Goal: Task Accomplishment & Management: Complete application form

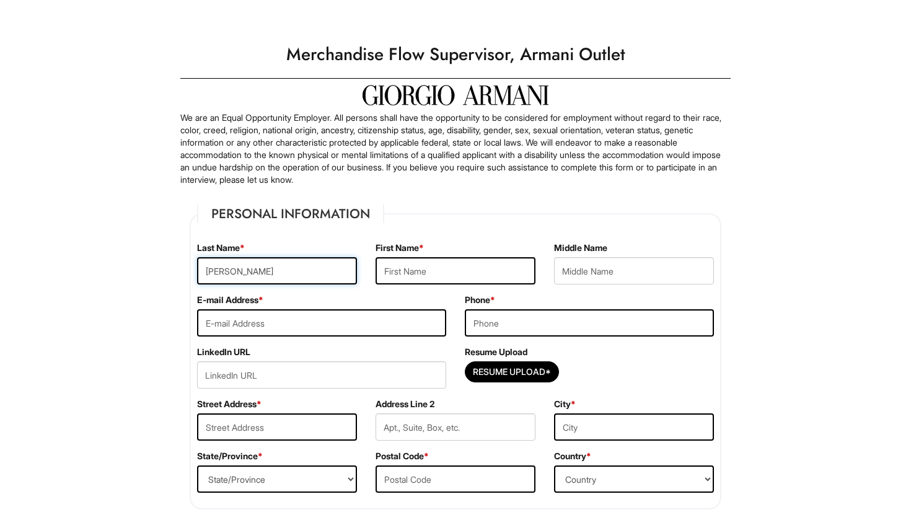
type input "[PERSON_NAME]"
type input "[EMAIL_ADDRESS][DOMAIN_NAME]"
type input "7732258497"
click at [527, 372] on input "Resume Upload*" at bounding box center [511, 372] width 93 height 20
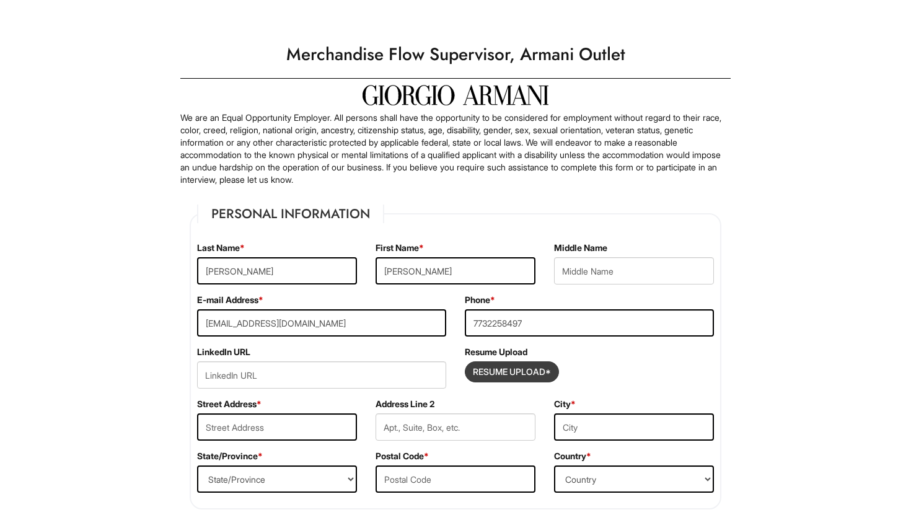
type input "C:\fakepath\[PERSON_NAME] - 08_2025 Resume-2.pdf"
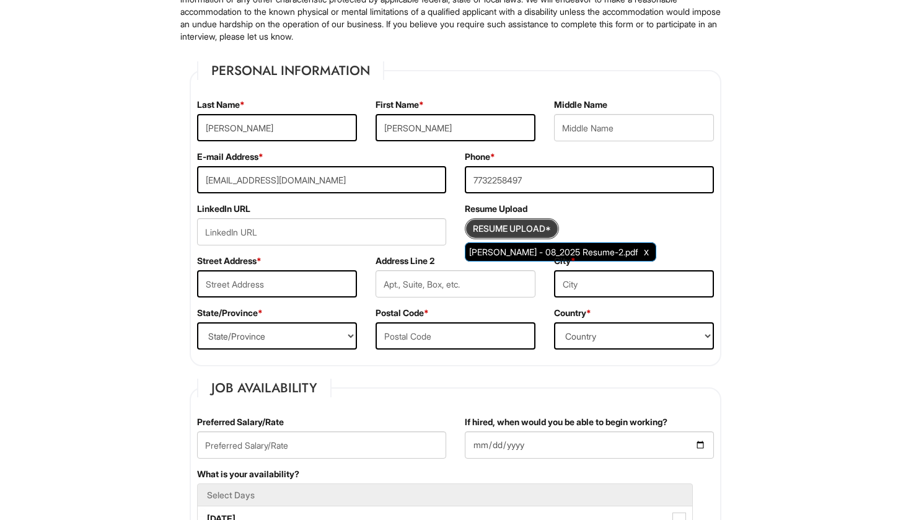
scroll to position [184, 0]
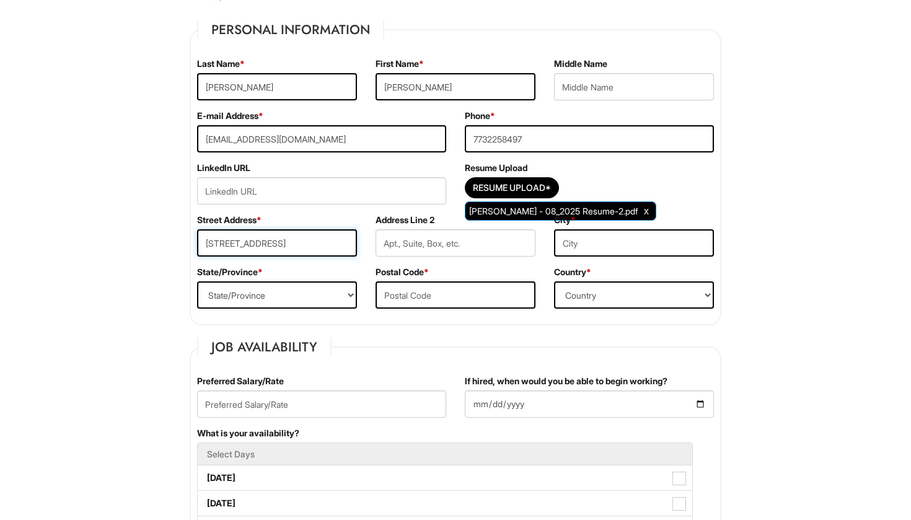
type input "[STREET_ADDRESS]"
type input "[GEOGRAPHIC_DATA]"
select select "IL"
type input "60652"
select select "[GEOGRAPHIC_DATA]"
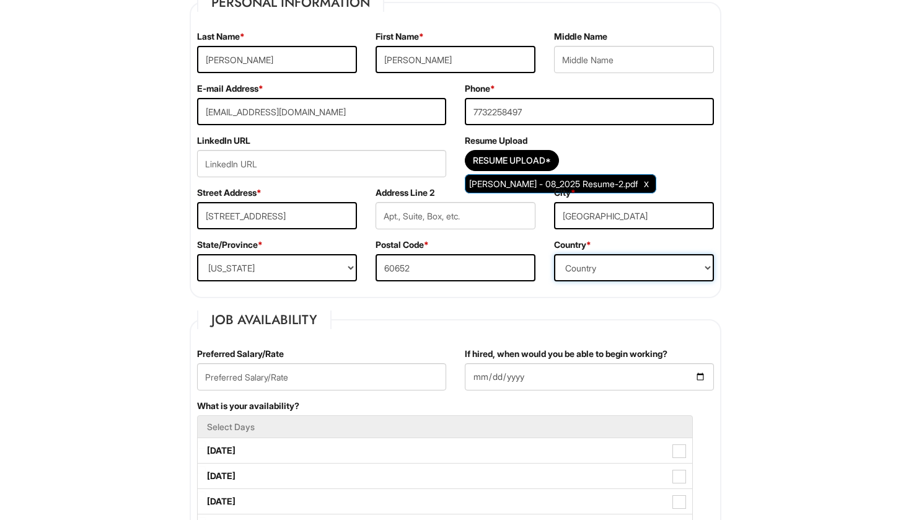
scroll to position [247, 0]
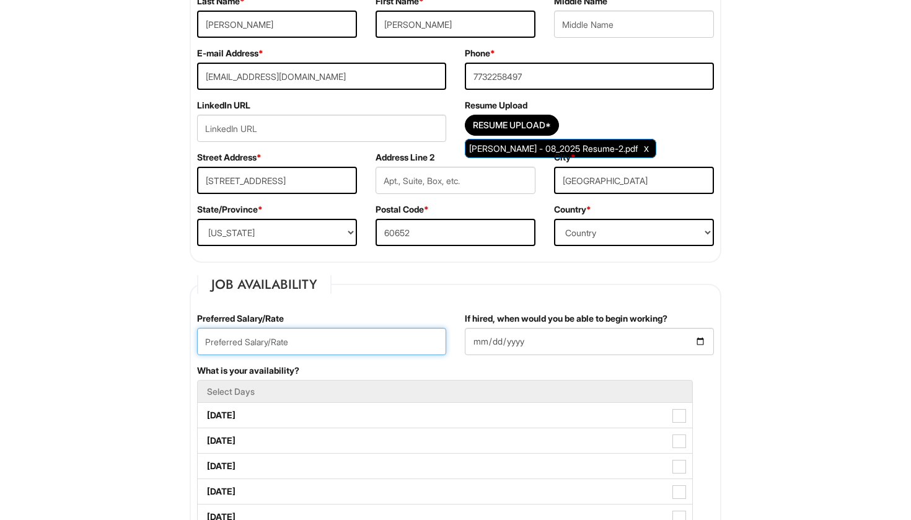
click at [379, 341] on input "text" at bounding box center [321, 341] width 249 height 27
type input "$21"
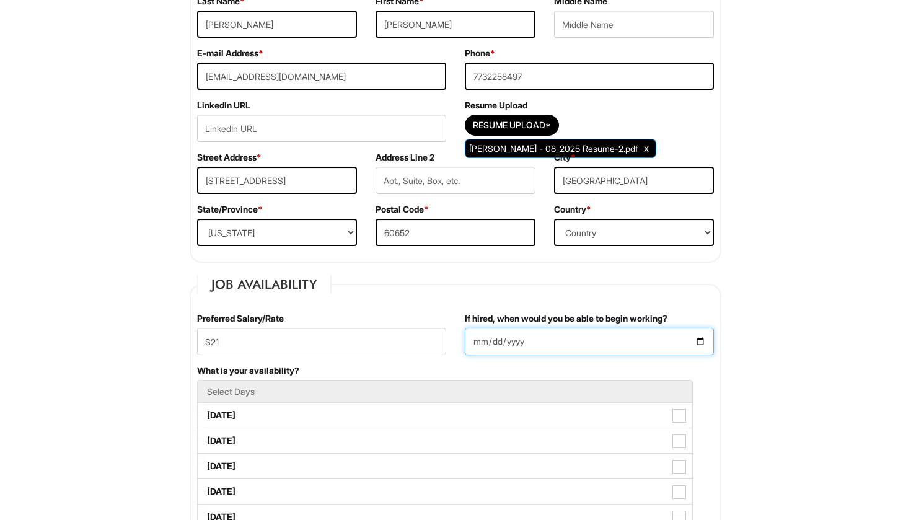
click at [591, 336] on input "If hired, when would you be able to begin working?" at bounding box center [589, 341] width 249 height 27
type input "[DATE]"
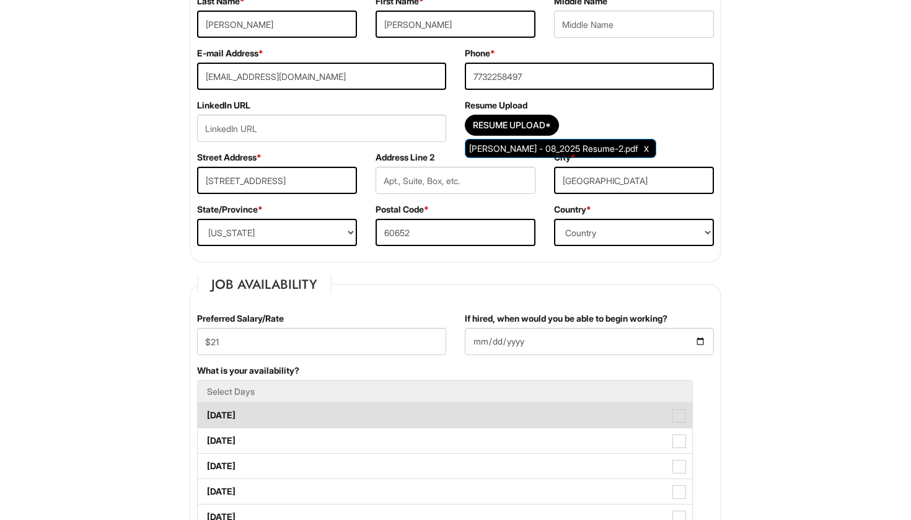
click at [384, 415] on label "[DATE]" at bounding box center [445, 415] width 495 height 25
click at [206, 413] on Available_Monday "[DATE]" at bounding box center [202, 409] width 8 height 8
checkbox Available_Monday "true"
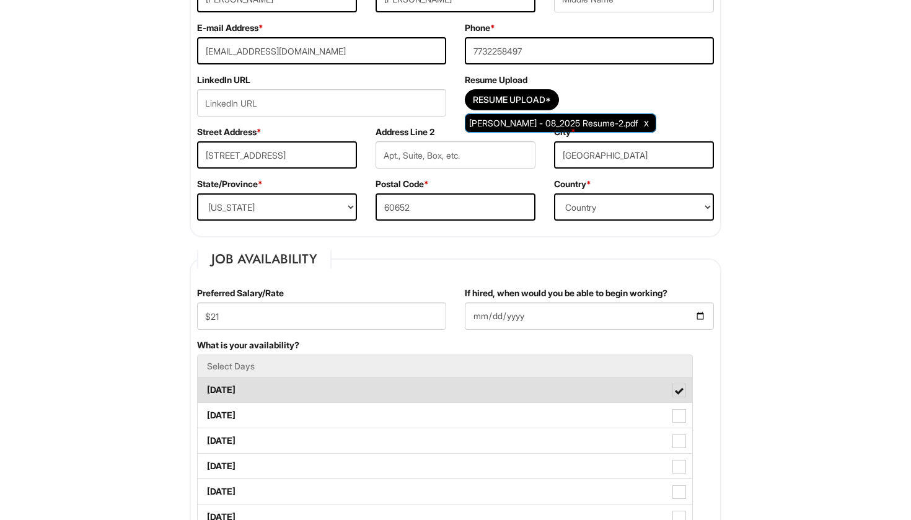
scroll to position [276, 0]
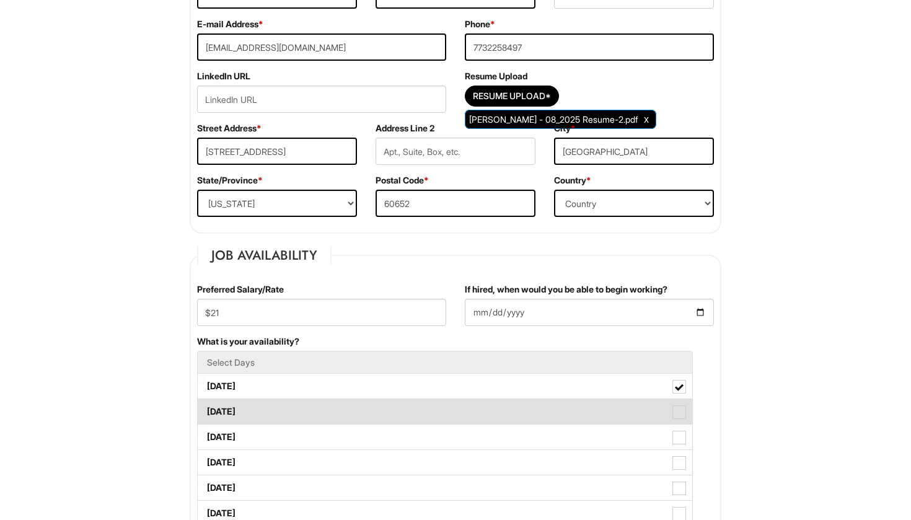
click at [384, 415] on label "[DATE]" at bounding box center [445, 411] width 495 height 25
click at [206, 410] on Available_Tuesday "[DATE]" at bounding box center [202, 406] width 8 height 8
checkbox Available_Tuesday "true"
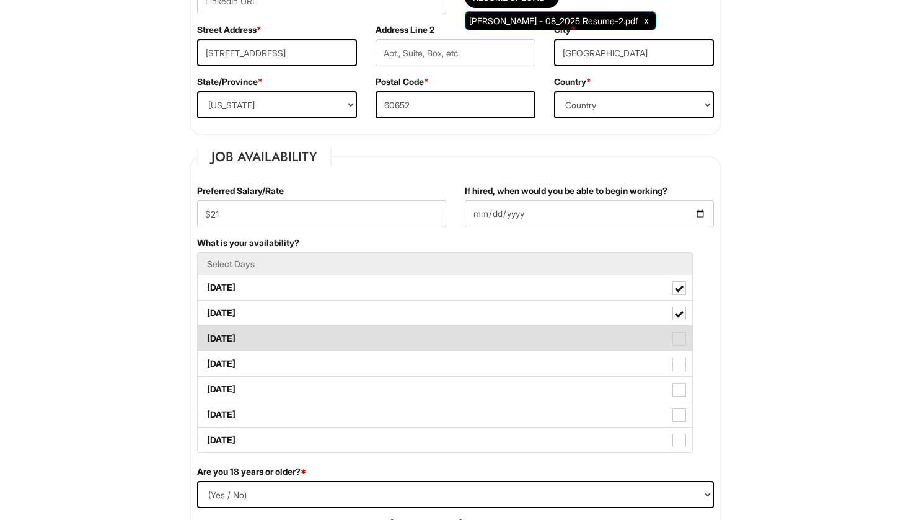
scroll to position [377, 0]
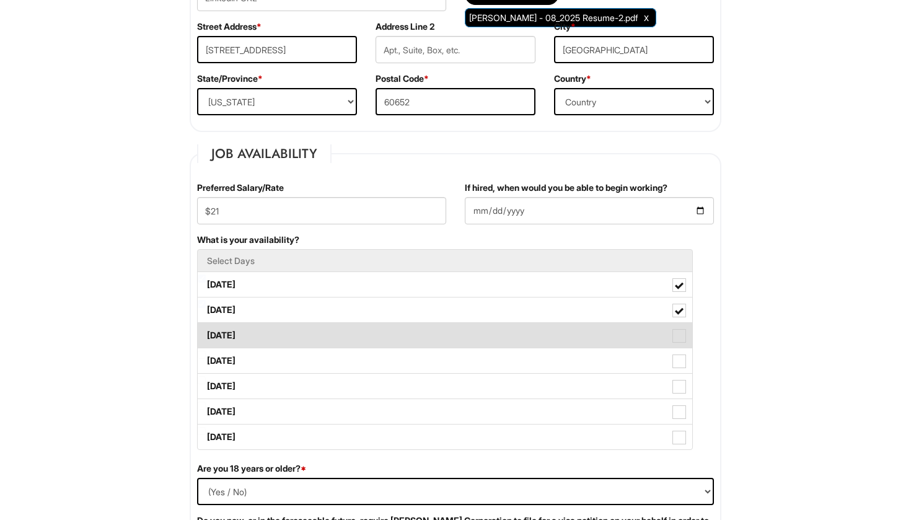
click at [403, 324] on label "[DATE]" at bounding box center [445, 335] width 495 height 25
click at [206, 325] on Available_Wednesday "[DATE]" at bounding box center [202, 329] width 8 height 8
checkbox Available_Wednesday "true"
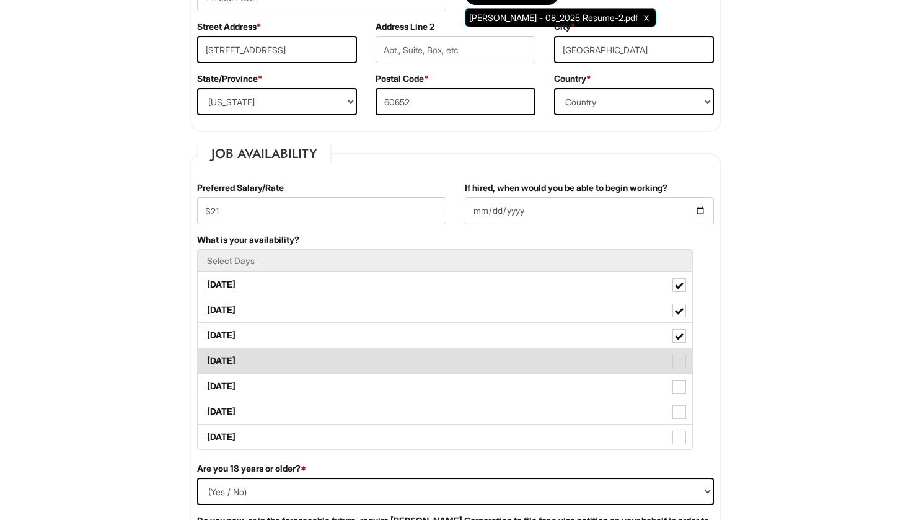
click at [405, 354] on label "[DATE]" at bounding box center [445, 360] width 495 height 25
click at [206, 354] on Available_Thursday "[DATE]" at bounding box center [202, 355] width 8 height 8
checkbox Available_Thursday "true"
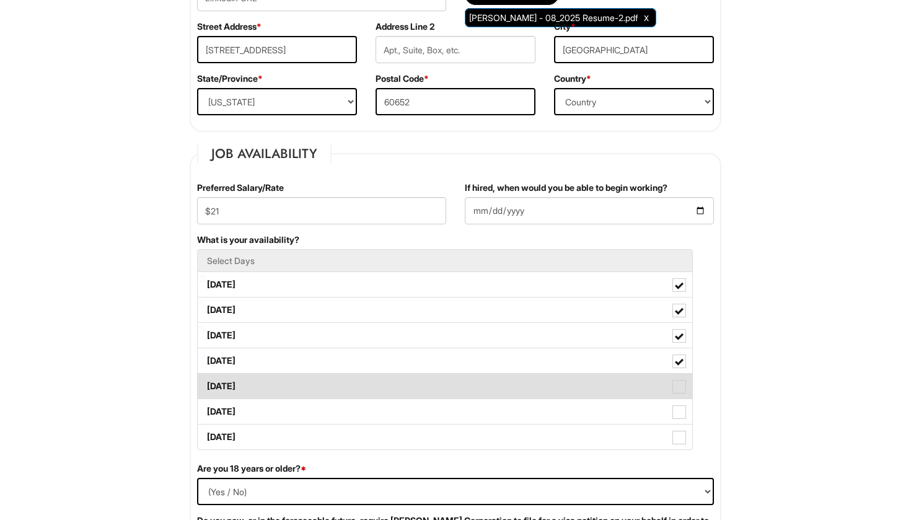
click at [411, 386] on label "[DATE]" at bounding box center [445, 386] width 495 height 25
click at [206, 384] on Available_Friday "[DATE]" at bounding box center [202, 380] width 8 height 8
checkbox Available_Friday "true"
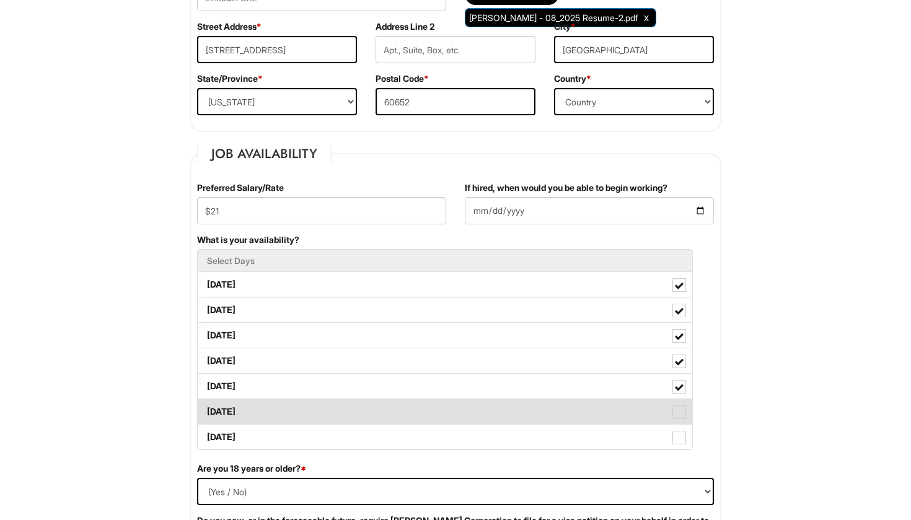
click at [413, 413] on label "[DATE]" at bounding box center [445, 411] width 495 height 25
click at [206, 410] on Available_Saturday "[DATE]" at bounding box center [202, 406] width 8 height 8
checkbox Available_Saturday "true"
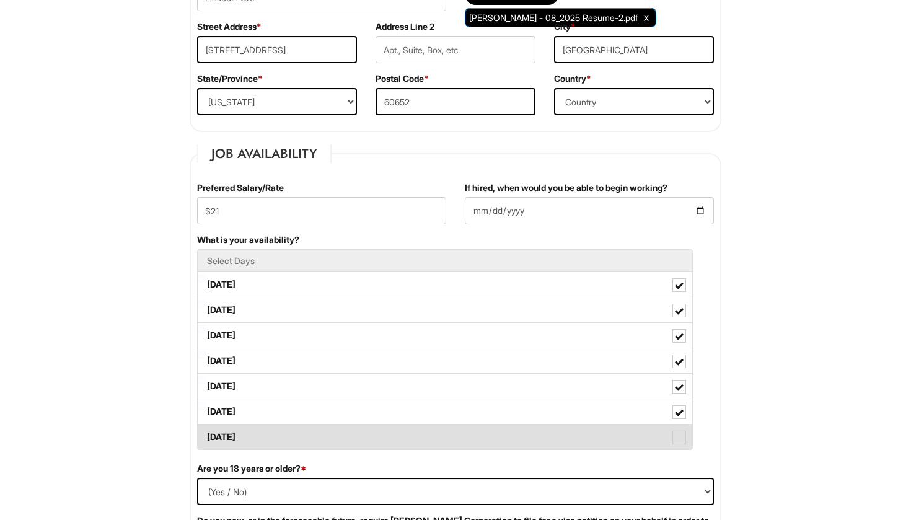
click at [418, 439] on label "[DATE]" at bounding box center [445, 436] width 495 height 25
click at [206, 435] on Available_Sunday "[DATE]" at bounding box center [202, 431] width 8 height 8
checkbox Available_Sunday "true"
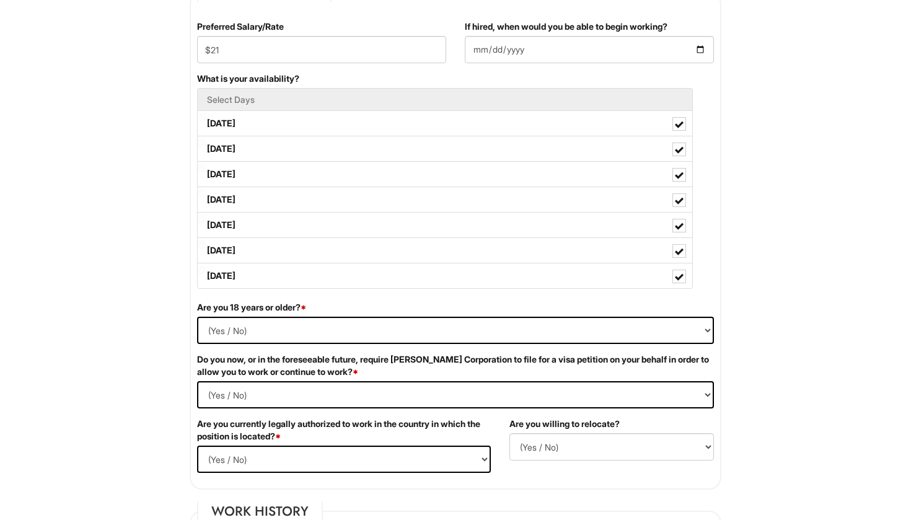
scroll to position [540, 0]
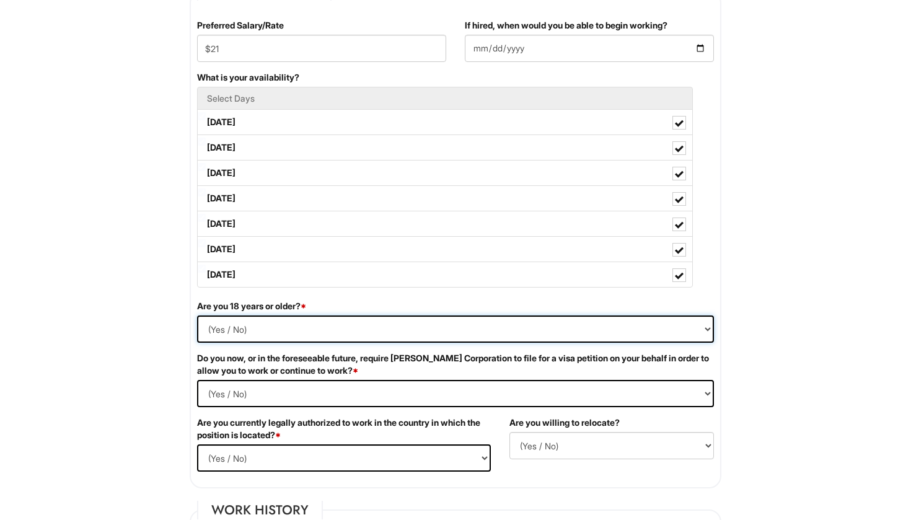
select select "Yes"
select Required "No"
select select "Yes"
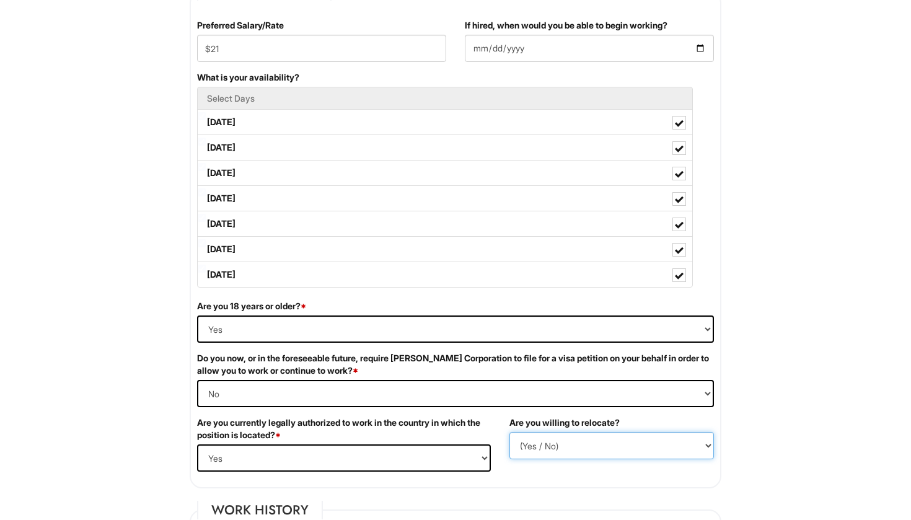
select select "N"
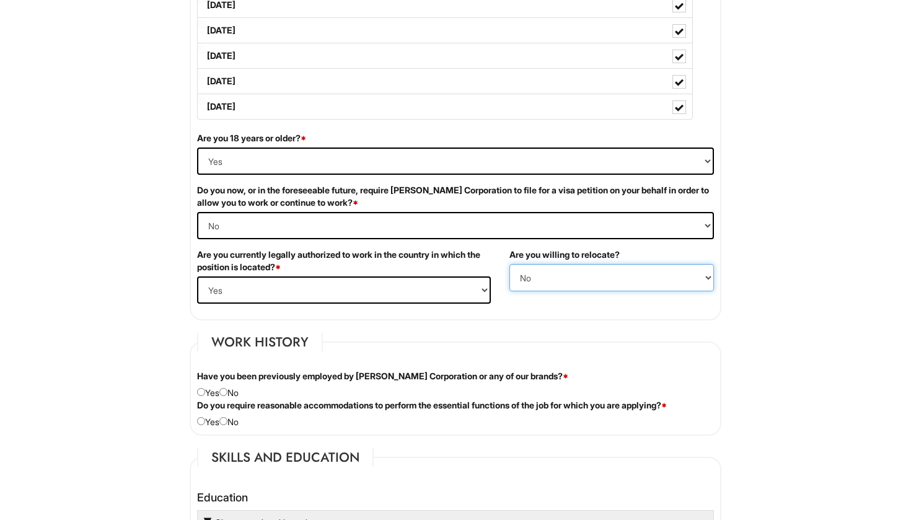
scroll to position [713, 0]
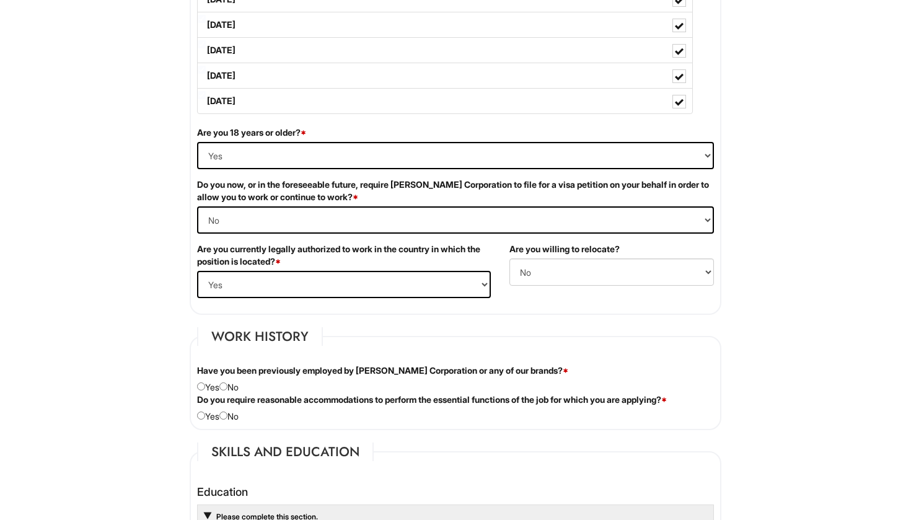
click at [227, 386] on input "radio" at bounding box center [223, 386] width 8 height 8
radio input "true"
click at [227, 411] on input "radio" at bounding box center [223, 415] width 8 height 8
radio input "true"
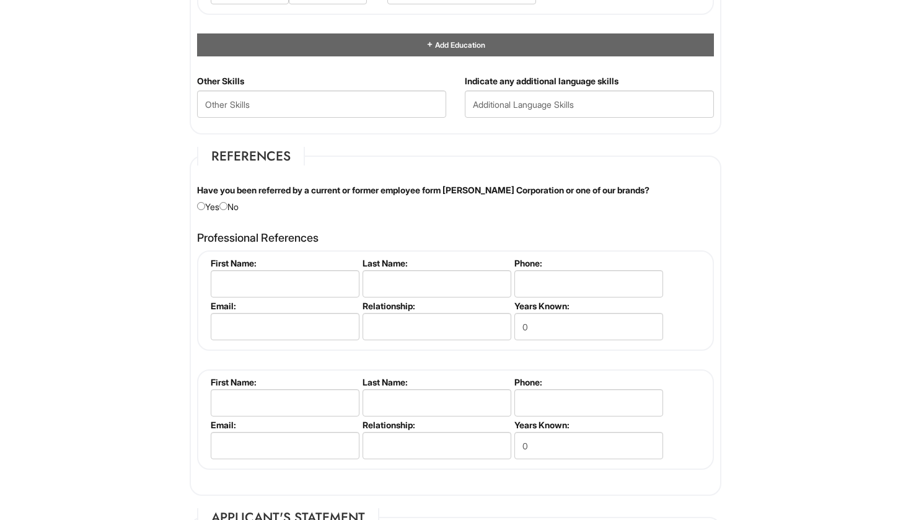
scroll to position [1327, 0]
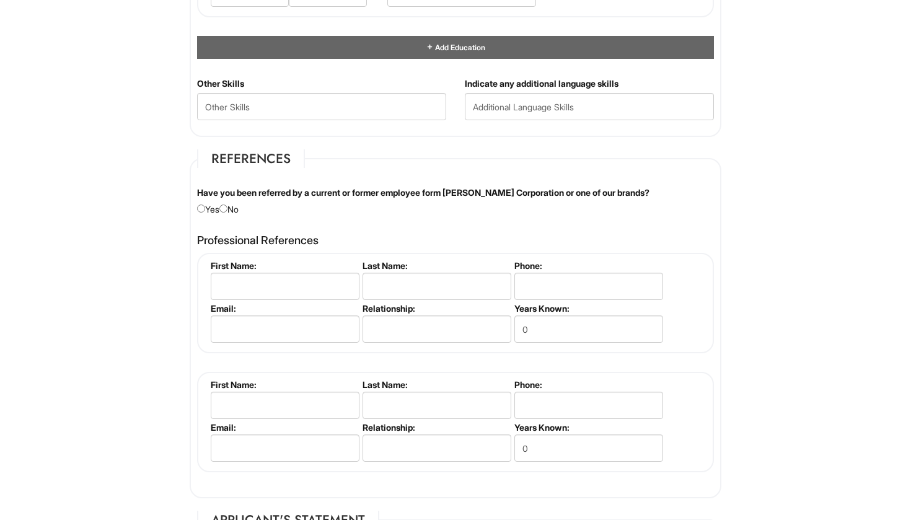
click at [227, 208] on input "radio" at bounding box center [223, 208] width 8 height 8
radio input "true"
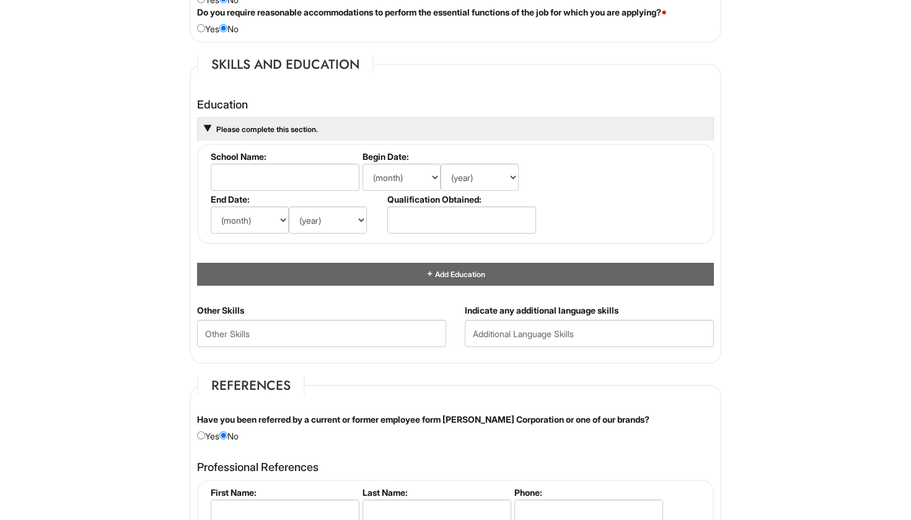
scroll to position [1099, 0]
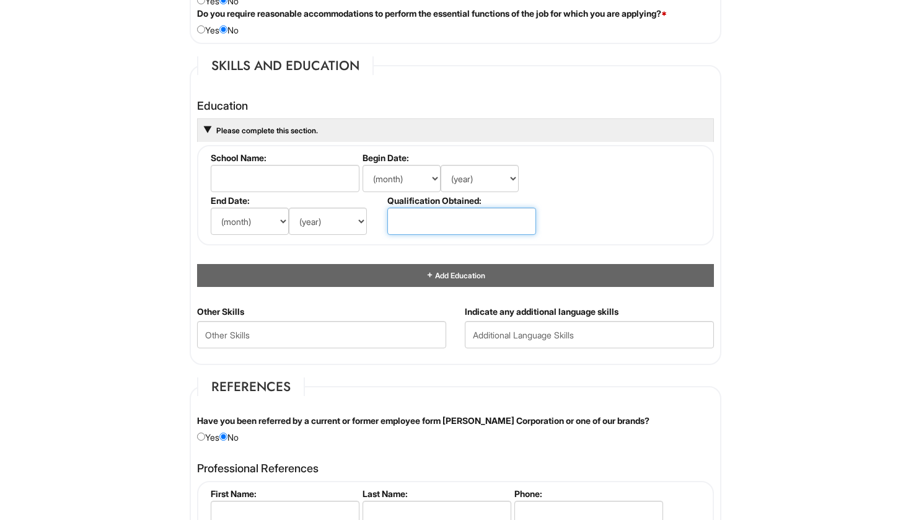
click at [410, 223] on input "text" at bounding box center [461, 221] width 149 height 27
type input "High School Diploma"
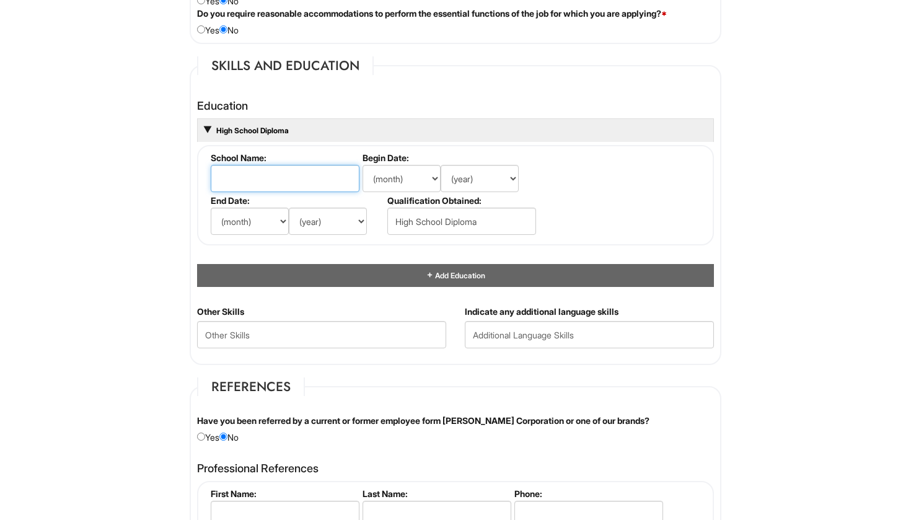
click at [303, 170] on input "text" at bounding box center [285, 178] width 149 height 27
type input "[PERSON_NAME][GEOGRAPHIC_DATA]"
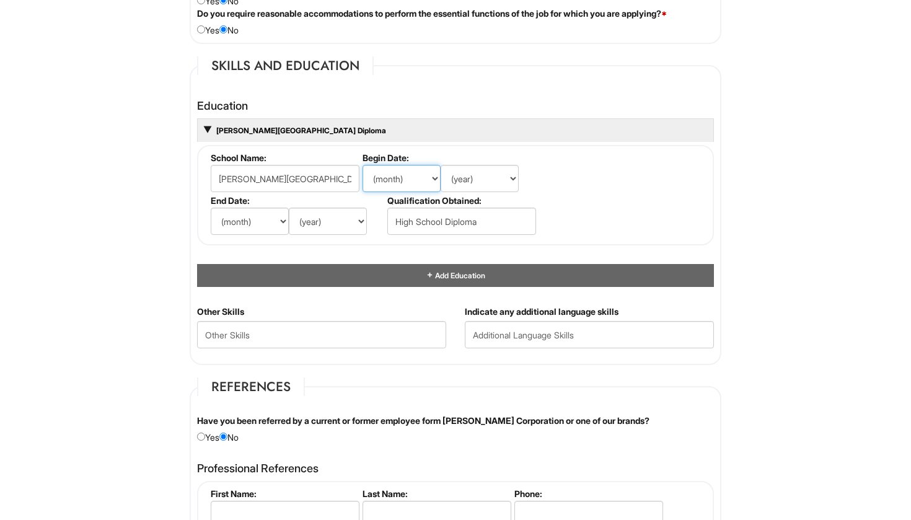
select select "9"
select select "2012"
select select "6"
select select "2016"
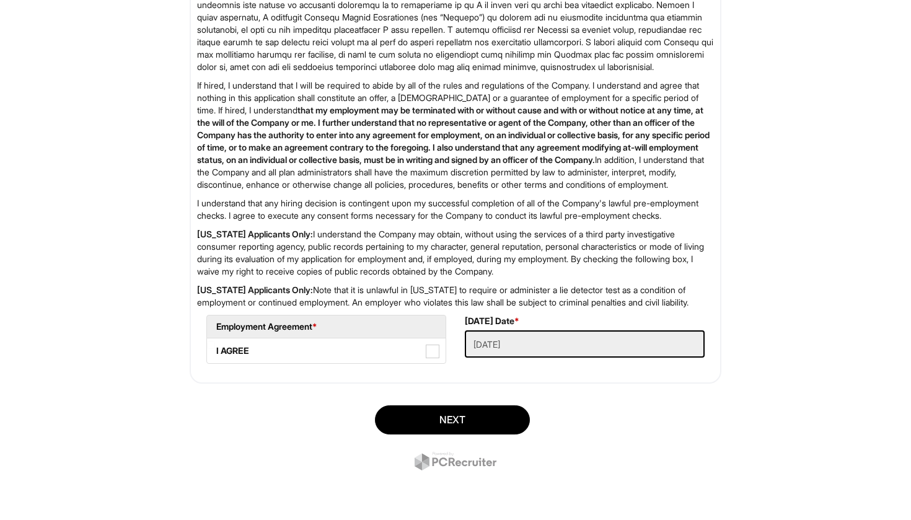
scroll to position [1945, 0]
click at [432, 350] on span at bounding box center [433, 352] width 14 height 14
click at [215, 349] on AGREE "I AGREE" at bounding box center [211, 345] width 8 height 8
checkbox AGREE "true"
click at [446, 418] on button "Next" at bounding box center [452, 419] width 155 height 29
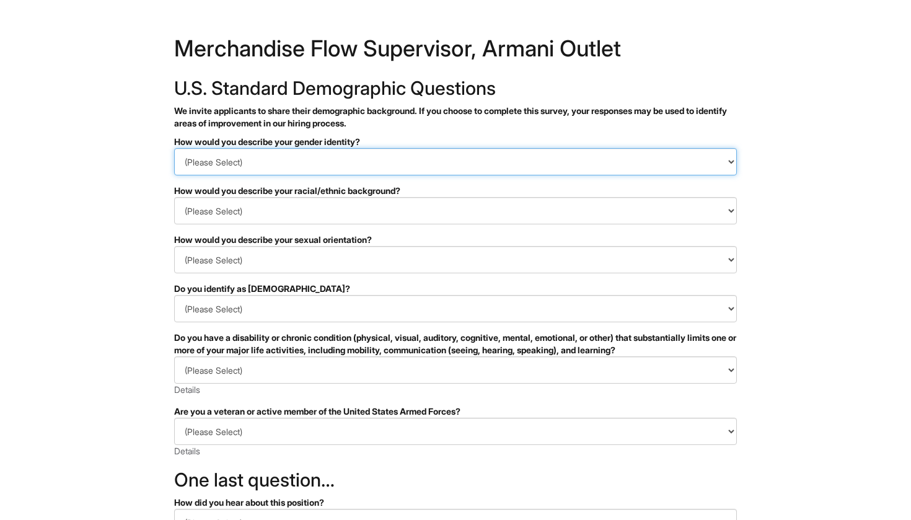
select select "Woman"
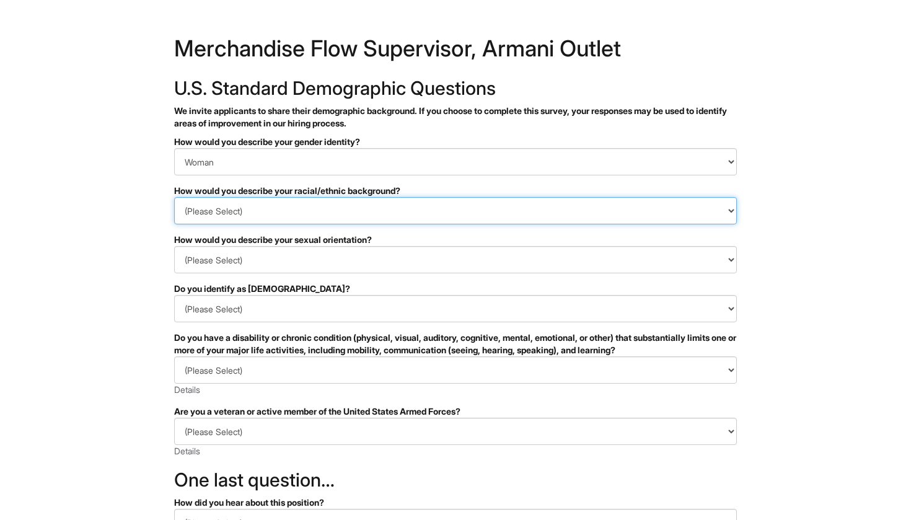
select select "Hispanic, Latinx or of Spanish Origin"
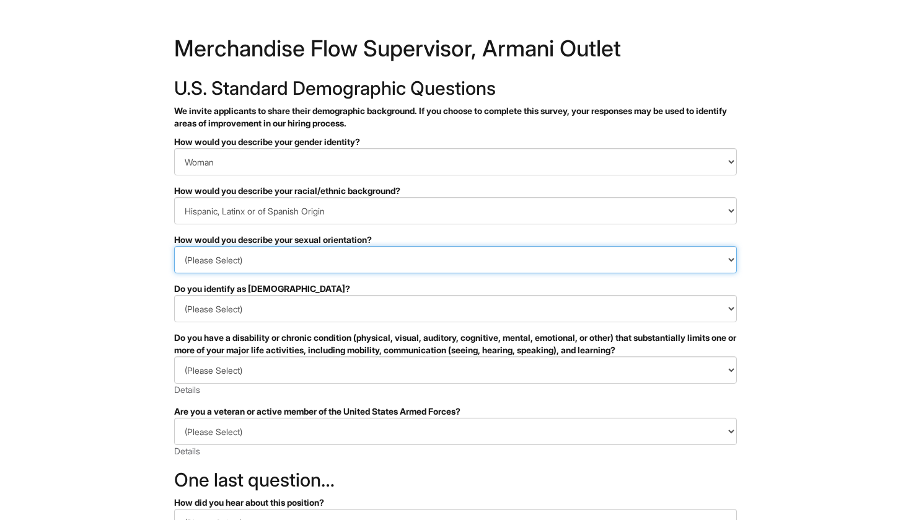
select select "Heterosexual"
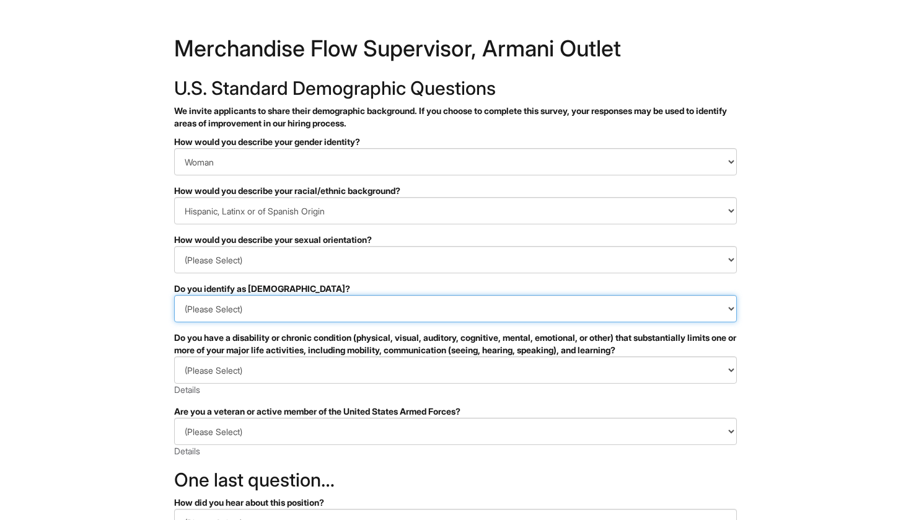
select select "No"
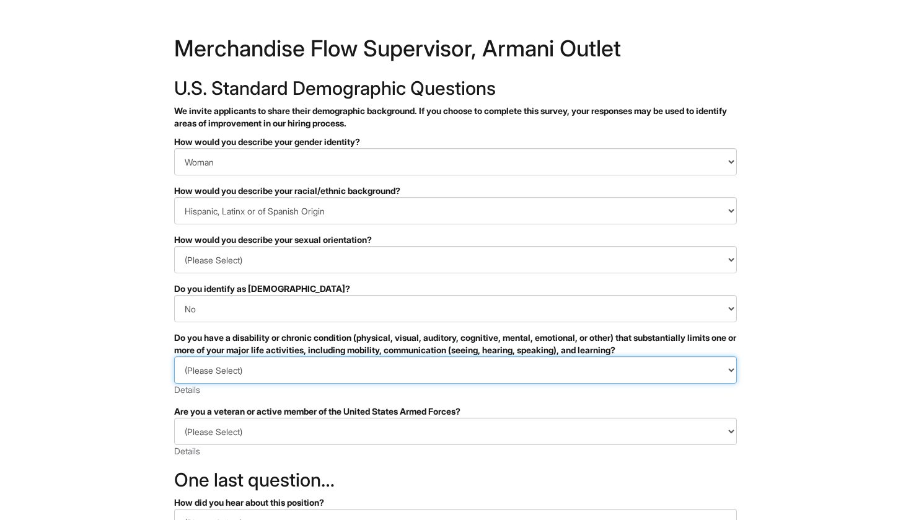
select select "NO, I DON'T HAVE A DISABILITY"
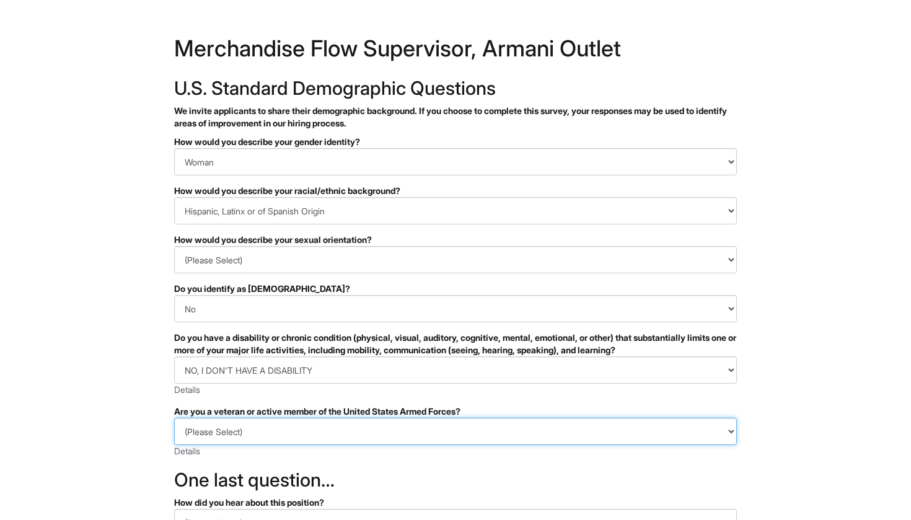
select select "I AM NOT A PROTECTED VETERAN"
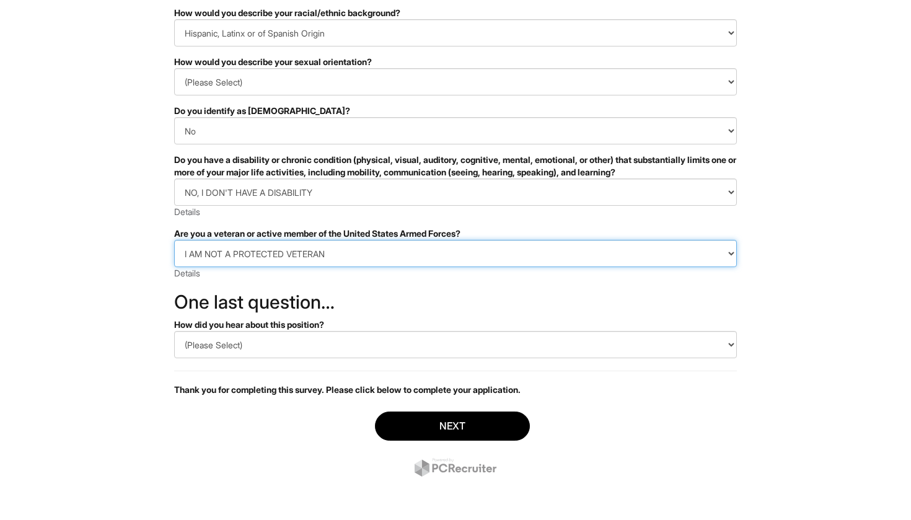
scroll to position [178, 0]
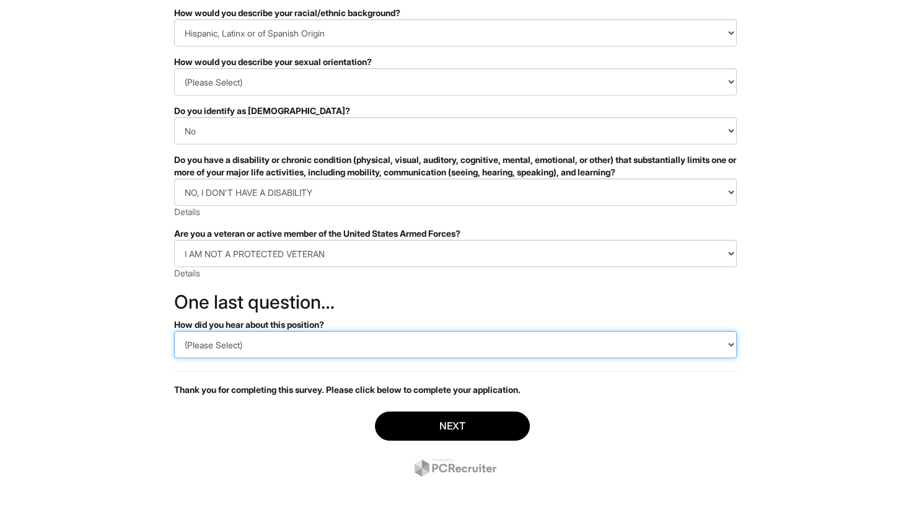
select select "Referral"
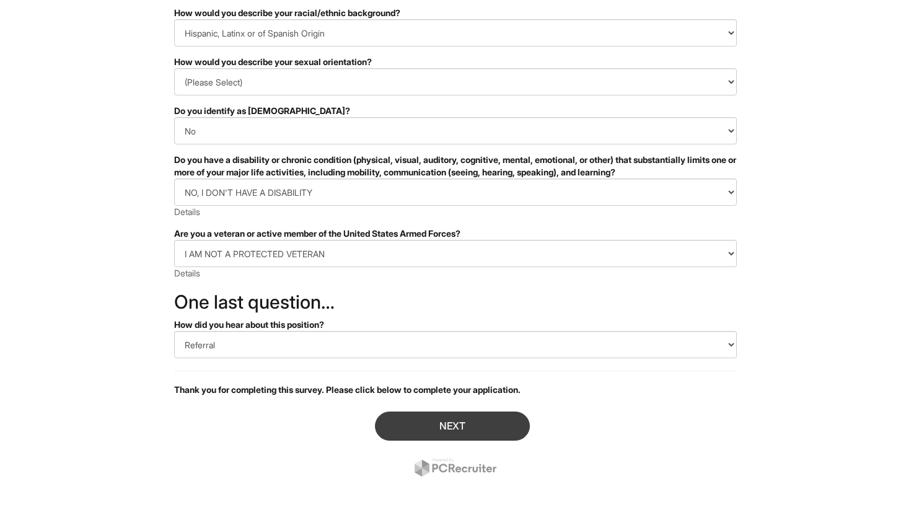
click at [416, 425] on button "Next" at bounding box center [452, 425] width 155 height 29
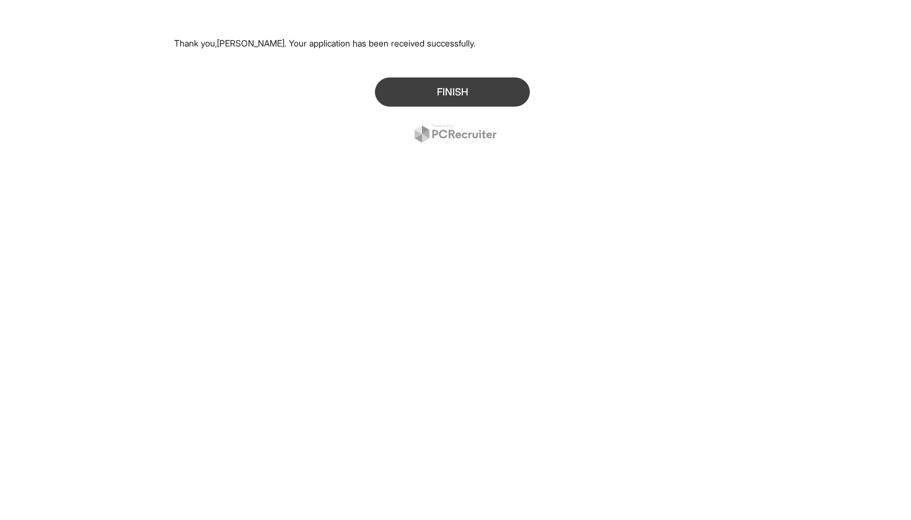
click at [432, 90] on button "Finish" at bounding box center [452, 91] width 155 height 29
